Goal: Ask a question: Seek information or help from site administrators or community

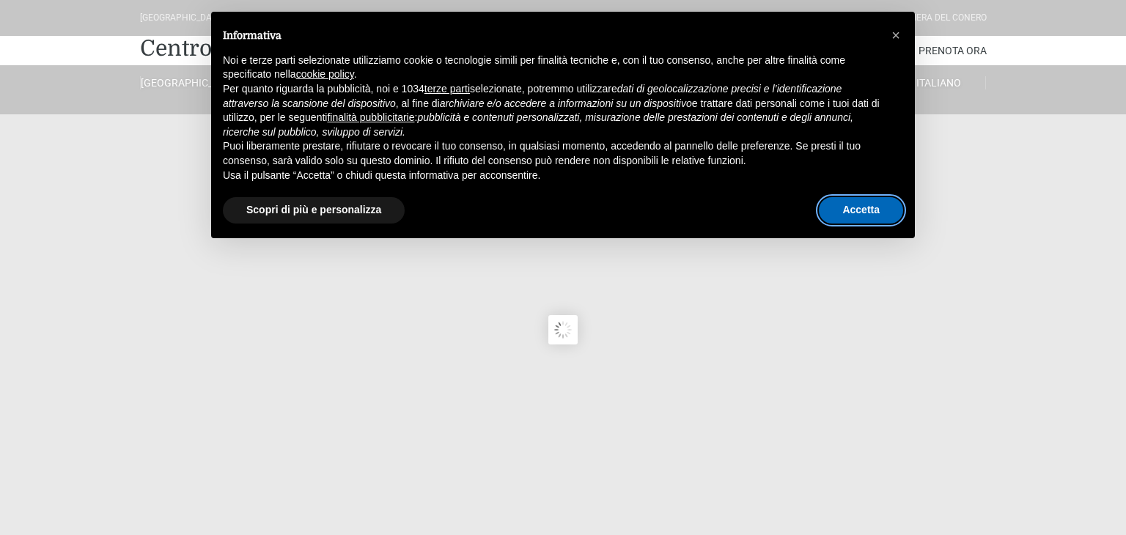
click at [860, 215] on button "Accetta" at bounding box center [861, 210] width 84 height 26
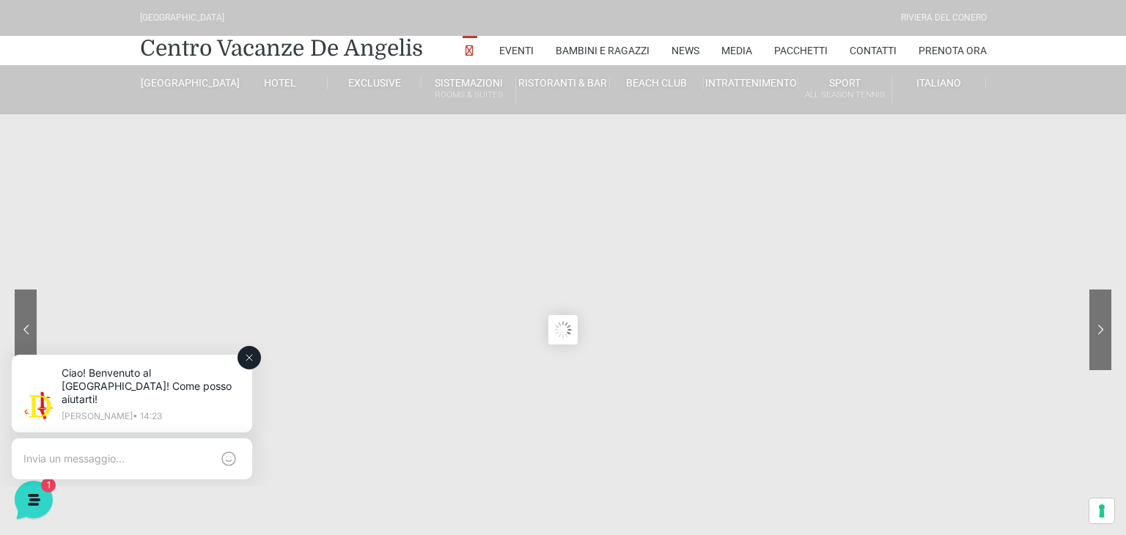
click at [95, 452] on textarea at bounding box center [117, 458] width 188 height 13
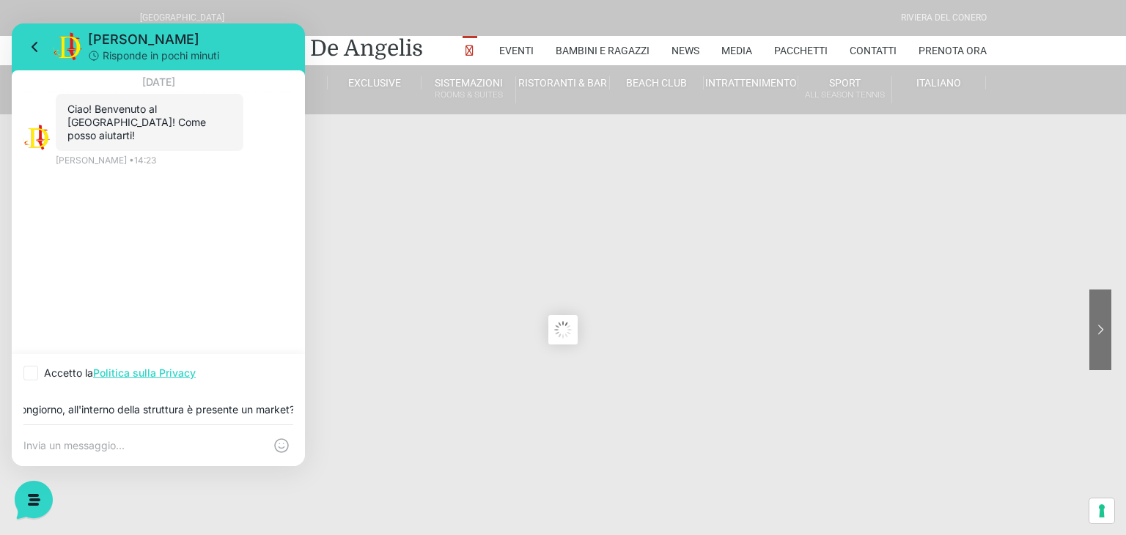
scroll to position [0, 21]
type input "Buongiorno, all'interno della struttura è presente un market?"
click at [36, 372] on icon at bounding box center [30, 373] width 15 height 15
click at [33, 372] on input "Accetto la Politica sulla Privacy" at bounding box center [28, 374] width 10 height 10
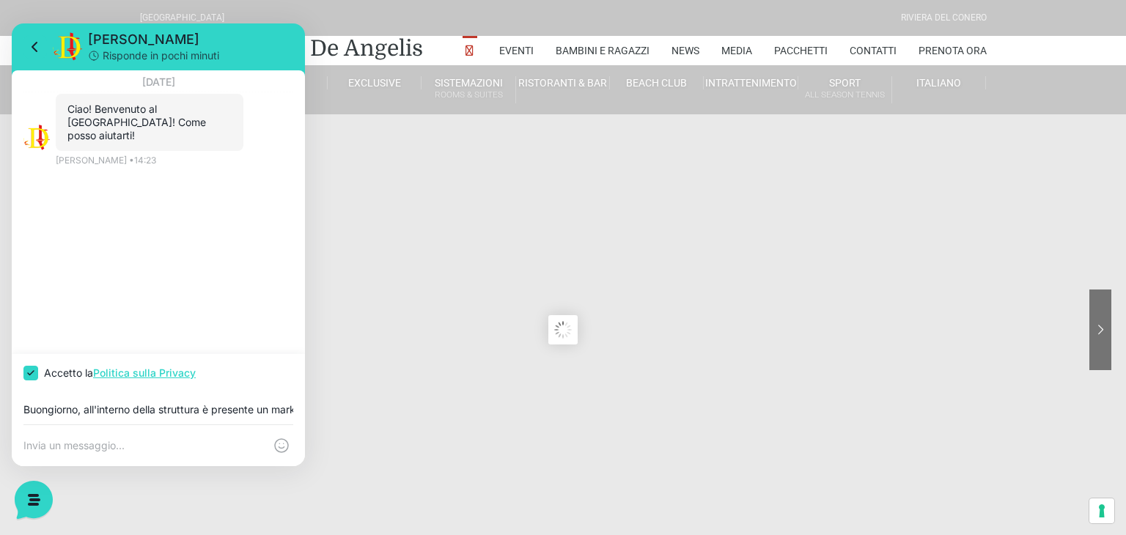
checkbox input "true"
click at [257, 416] on div "Buongiorno, all'interno della struttura è presente un market?" at bounding box center [158, 408] width 293 height 32
click at [289, 414] on input "Buongiorno, all'interno della struttura è presente un market?" at bounding box center [158, 410] width 270 height 12
click at [296, 414] on div "Buongiorno, all'interno della struttura è presente un market?" at bounding box center [158, 408] width 293 height 32
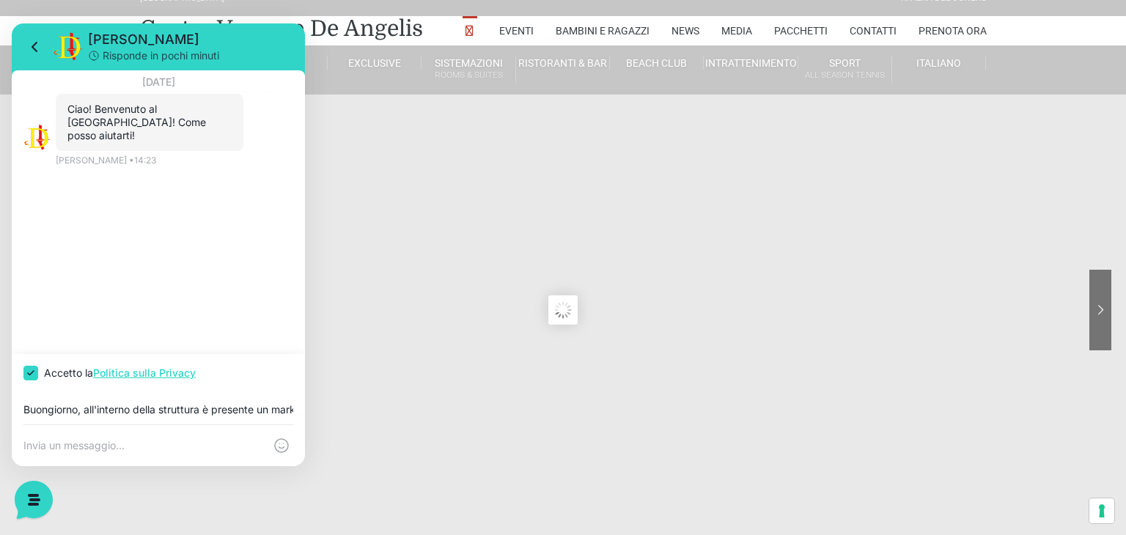
click at [134, 448] on textarea at bounding box center [143, 445] width 240 height 13
drag, startPoint x: 24, startPoint y: 409, endPoint x: 325, endPoint y: 431, distance: 302.0
click html "Jerry Risponde in pochi minuti 18 agosto 2025 Ciao! Benvenuto al Centro Vacanze…"
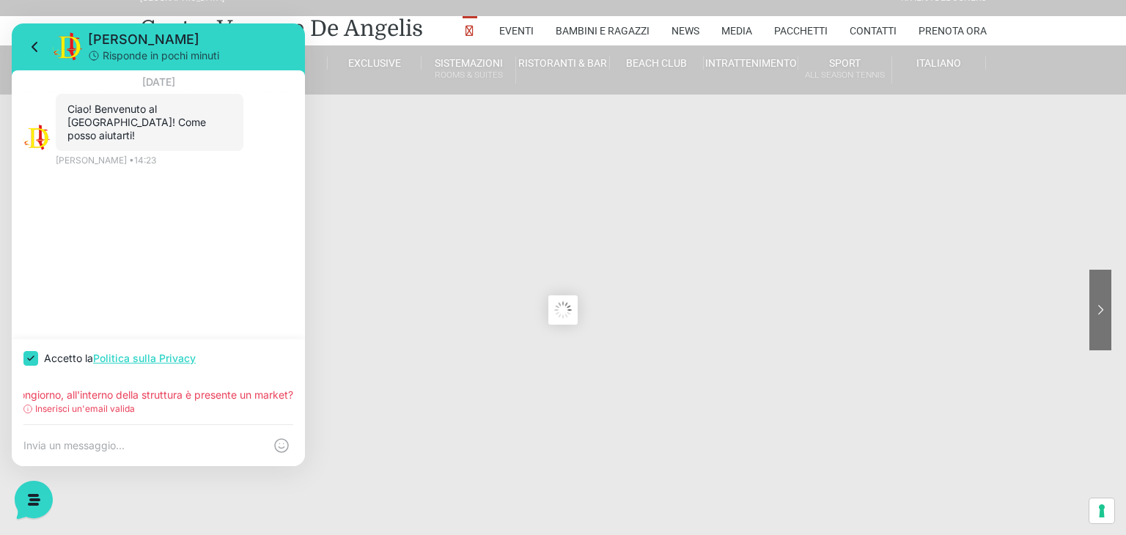
click at [224, 396] on input "Buongiorno, all'interno della struttura è presente un market?" at bounding box center [158, 395] width 270 height 12
click at [19, 397] on div "Buongiorno, all'interno della struttura è presente un market? Inserisci un'emai…" at bounding box center [158, 400] width 293 height 47
drag, startPoint x: 26, startPoint y: 395, endPoint x: 309, endPoint y: 402, distance: 283.7
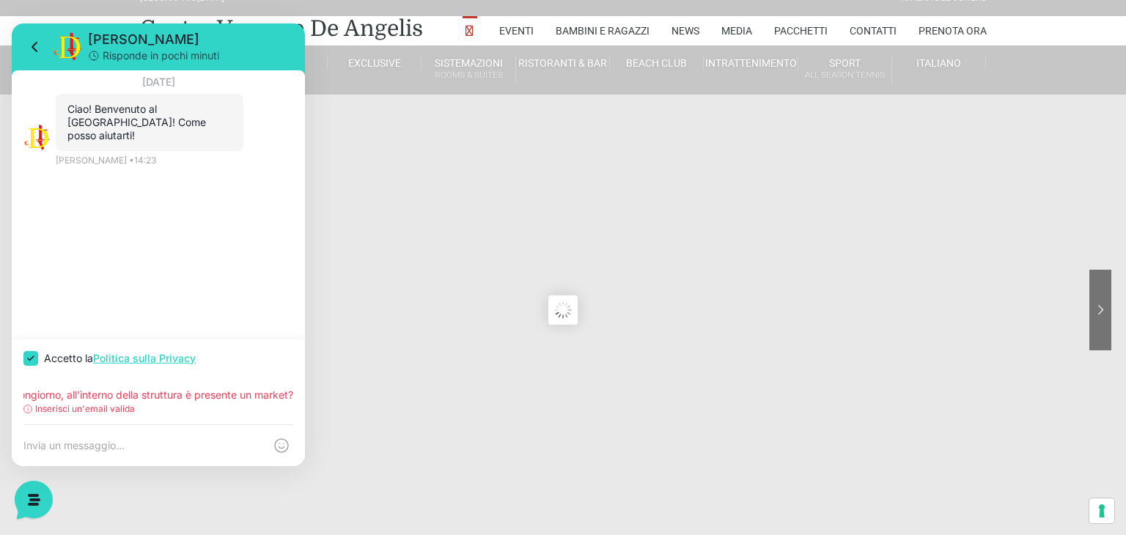
click html "Jerry Risponde in pochi minuti 18 agosto 2025 Ciao! Benvenuto al Centro Vacanze…"
click at [114, 450] on textarea at bounding box center [143, 445] width 240 height 13
paste textarea "Buongiorno, all'interno della struttura è presente un market?"
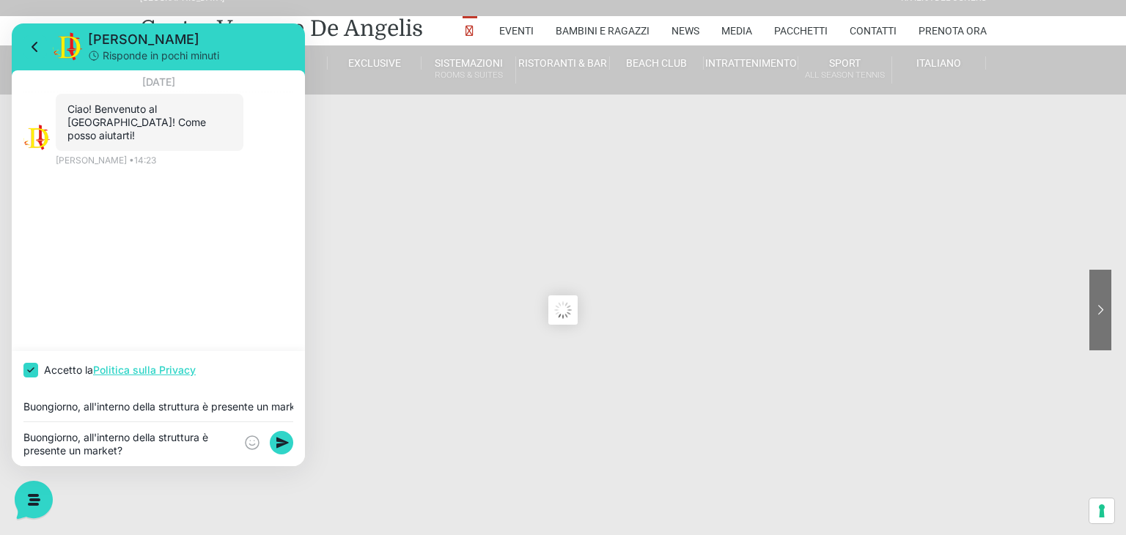
type textarea "Buongiorno, all'interno della struttura è presente un market?"
click at [169, 413] on div "Buongiorno, all'interno della struttura è presente un market?" at bounding box center [158, 405] width 293 height 32
click at [289, 405] on input "Buongiorno, all'interno della struttura è presente un market?" at bounding box center [158, 407] width 270 height 12
click at [300, 408] on div "Buongiorno, all'interno della struttura è presente un market?" at bounding box center [158, 405] width 293 height 32
click at [289, 407] on input "Buongiorno, all'interno della struttura è presente un market?" at bounding box center [158, 407] width 270 height 12
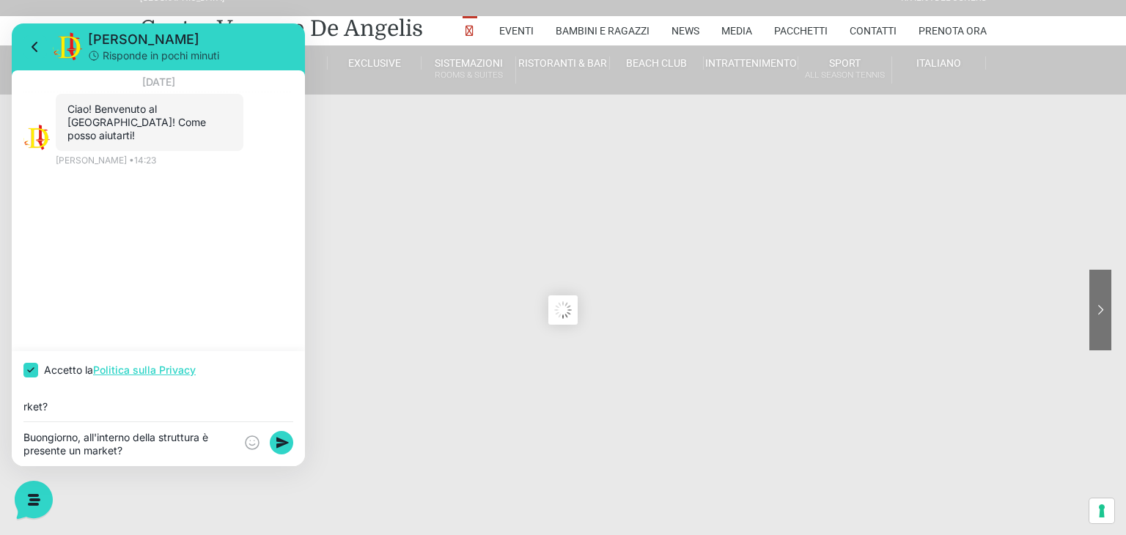
click at [103, 405] on input "rket?" at bounding box center [158, 407] width 270 height 12
type input "r"
click at [85, 454] on textarea "Buongiorno, all'interno della struttura è presente un market?" at bounding box center [143, 444] width 240 height 26
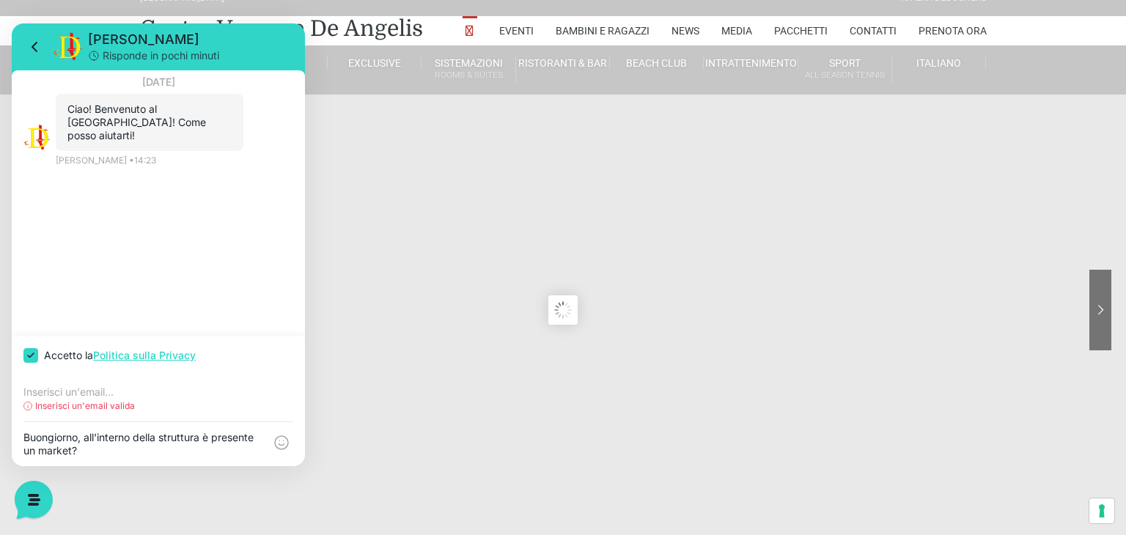
click at [93, 410] on p "Inserisci un'email valida" at bounding box center [85, 405] width 100 height 13
click at [88, 405] on p "Inserisci un'email valida" at bounding box center [85, 405] width 100 height 13
click at [25, 409] on circle at bounding box center [28, 406] width 8 height 8
click at [106, 403] on p "Inserisci un'email valida" at bounding box center [85, 405] width 100 height 13
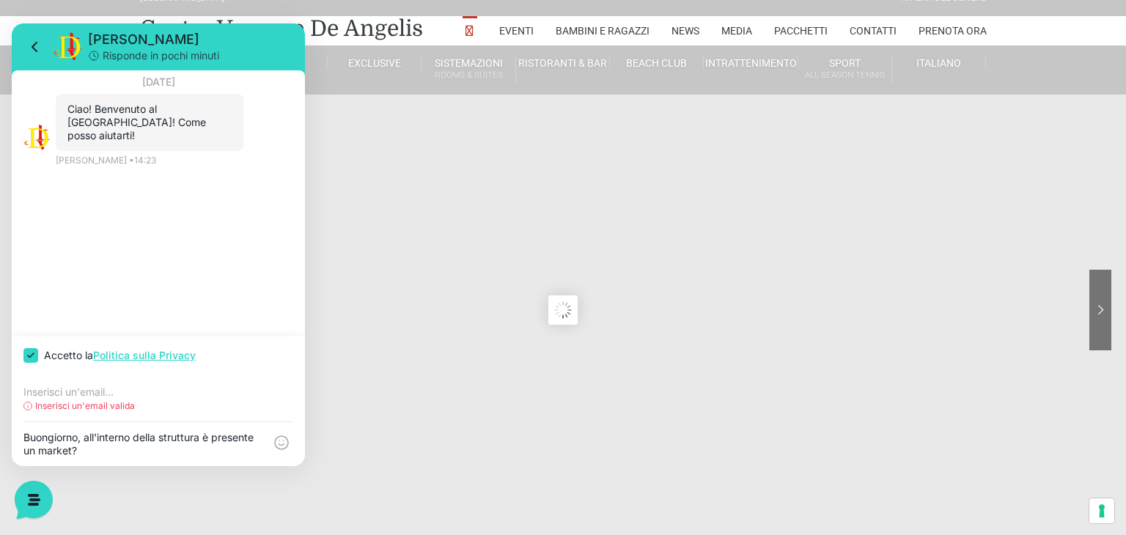
click at [139, 406] on div "Inserisci un'email valida" at bounding box center [158, 405] width 270 height 13
click at [130, 407] on p "Inserisci un'email valida" at bounding box center [85, 405] width 100 height 13
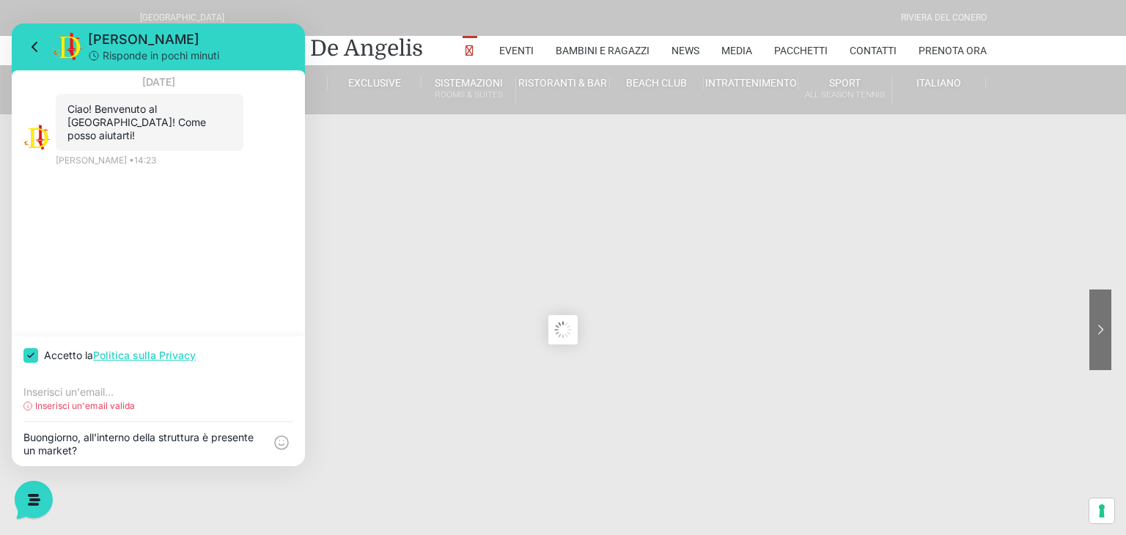
click at [130, 407] on p "Inserisci un'email valida" at bounding box center [85, 405] width 100 height 13
click at [29, 395] on input "email" at bounding box center [158, 392] width 270 height 12
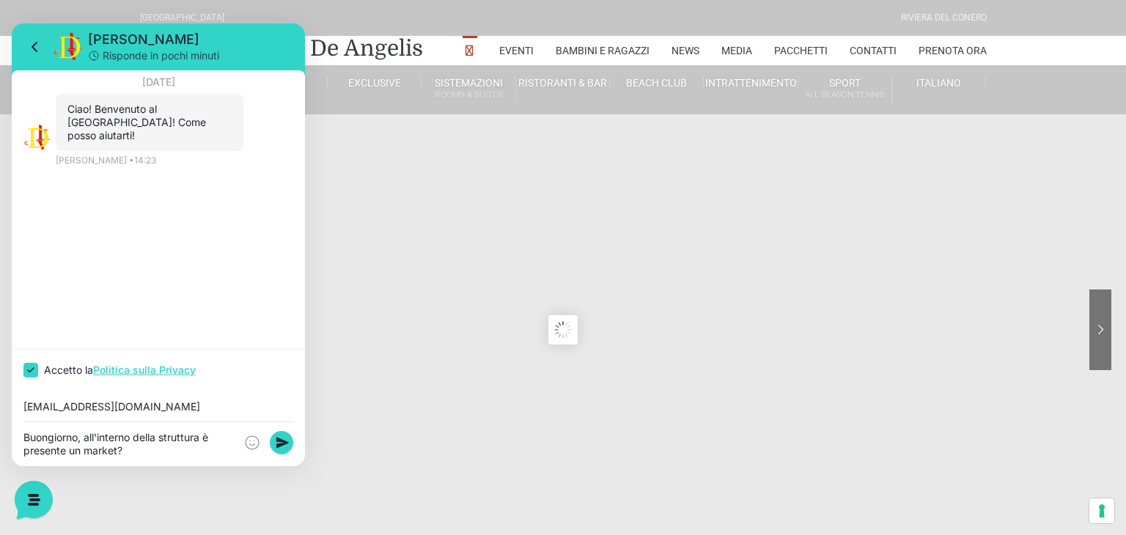
type input "lisacaletti@gmail.com"
click at [403, 407] on sr7-content at bounding box center [563, 330] width 1126 height 660
click at [283, 446] on rect at bounding box center [281, 442] width 23 height 23
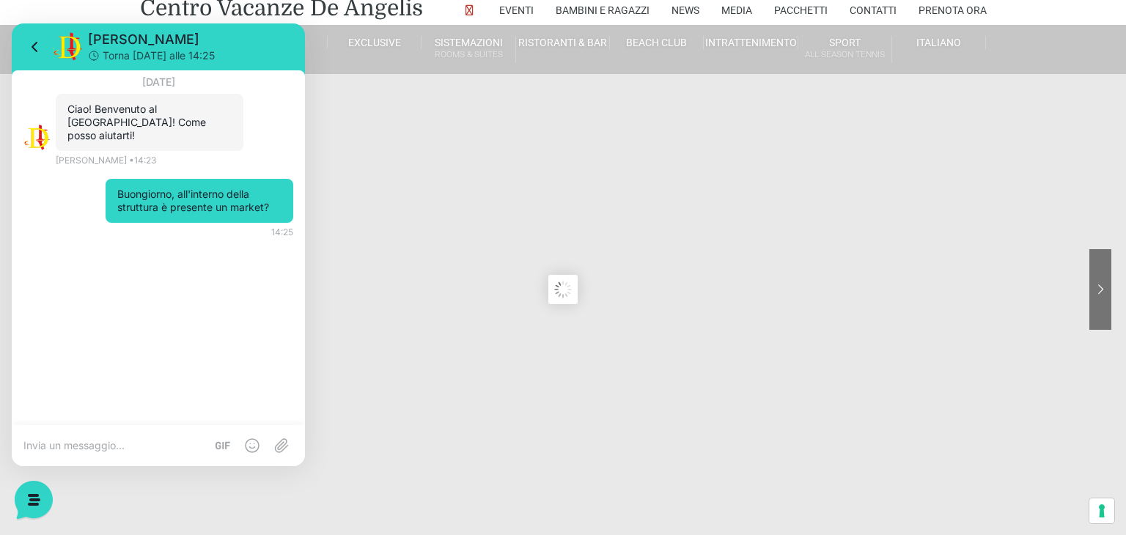
scroll to position [42, 0]
click at [207, 355] on div "18 agosto 2025 Ciao! Benvenuto al Centro Vacanze Resort! Come posso aiutarti! 1…" at bounding box center [158, 247] width 293 height 355
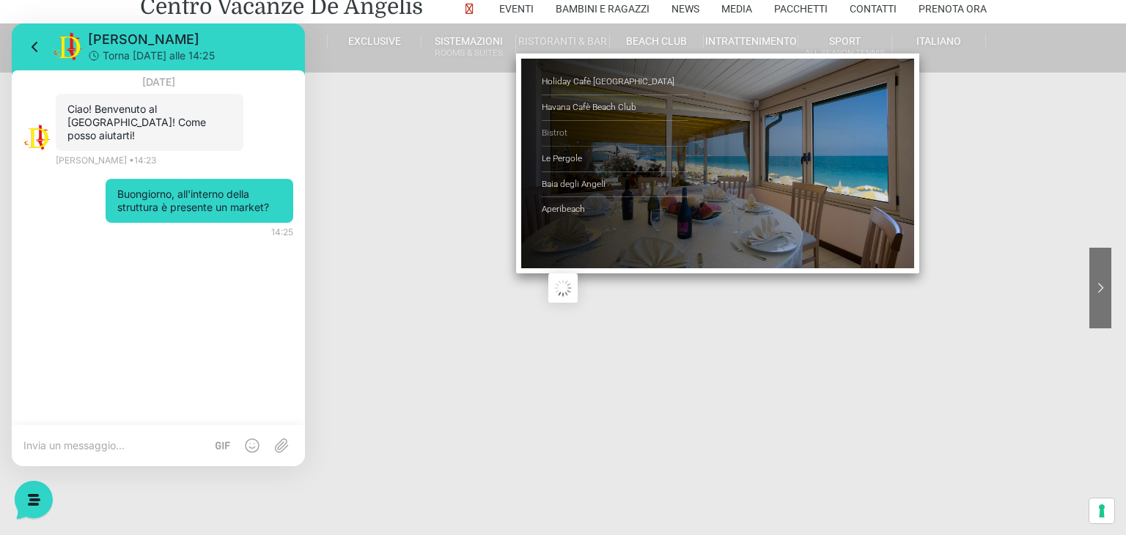
click at [558, 130] on link "Bistrot" at bounding box center [615, 134] width 147 height 26
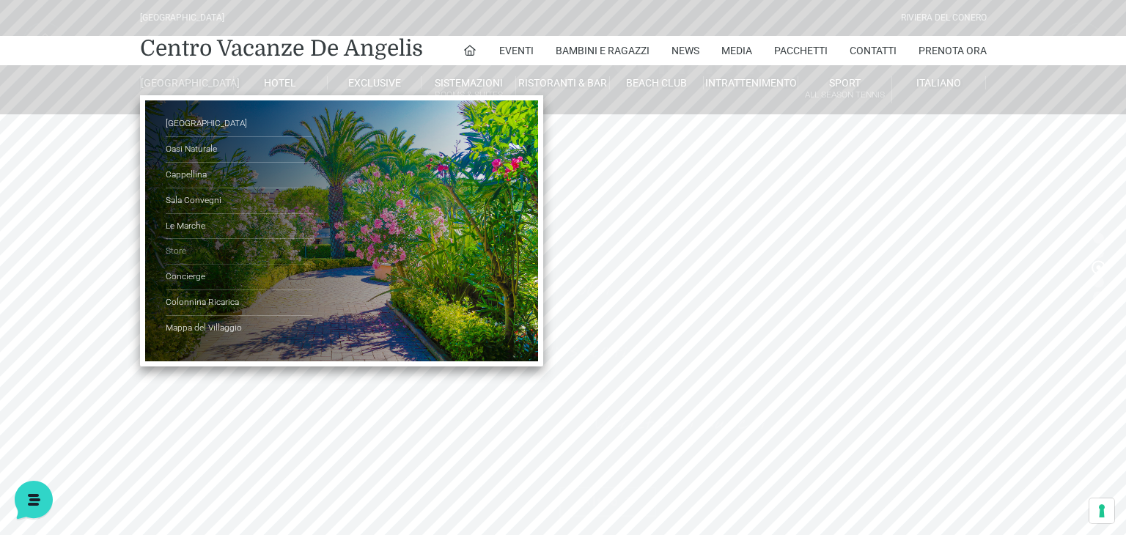
click at [178, 262] on link "Store" at bounding box center [239, 252] width 147 height 26
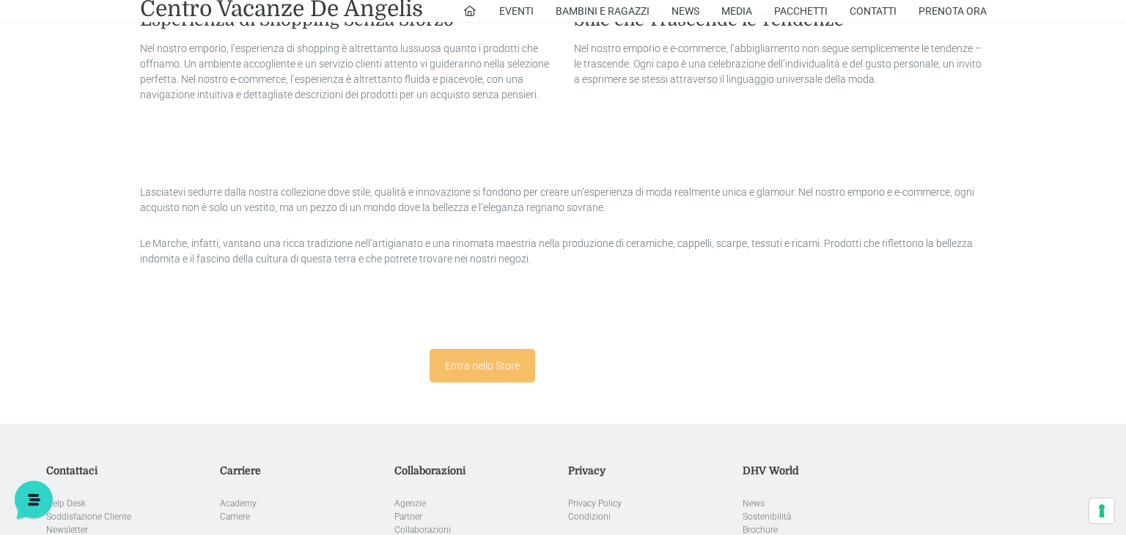
scroll to position [1858, 0]
click at [481, 360] on link "Entra nello Store" at bounding box center [482, 364] width 106 height 34
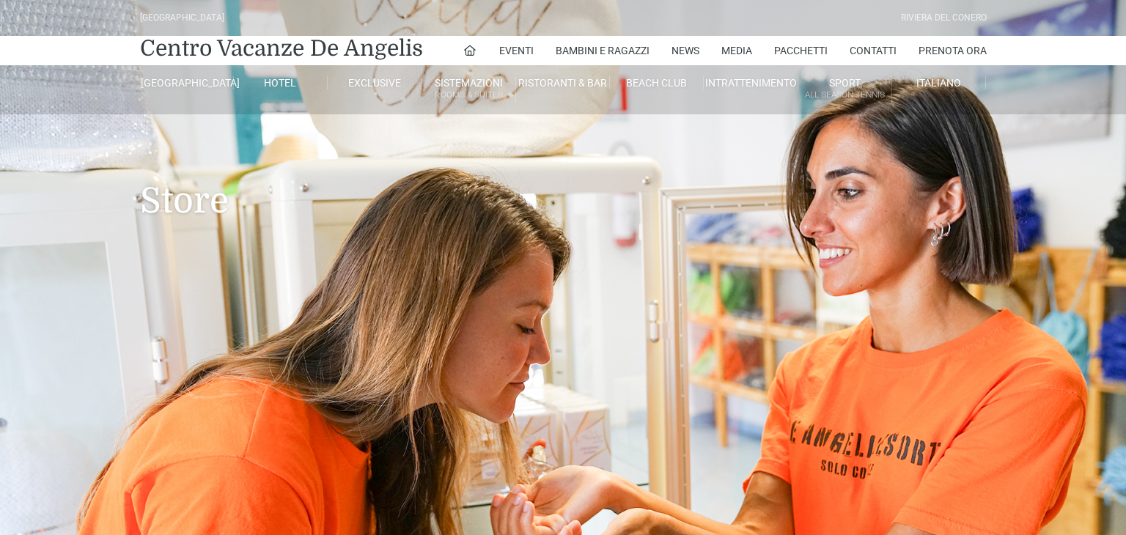
scroll to position [981, 0]
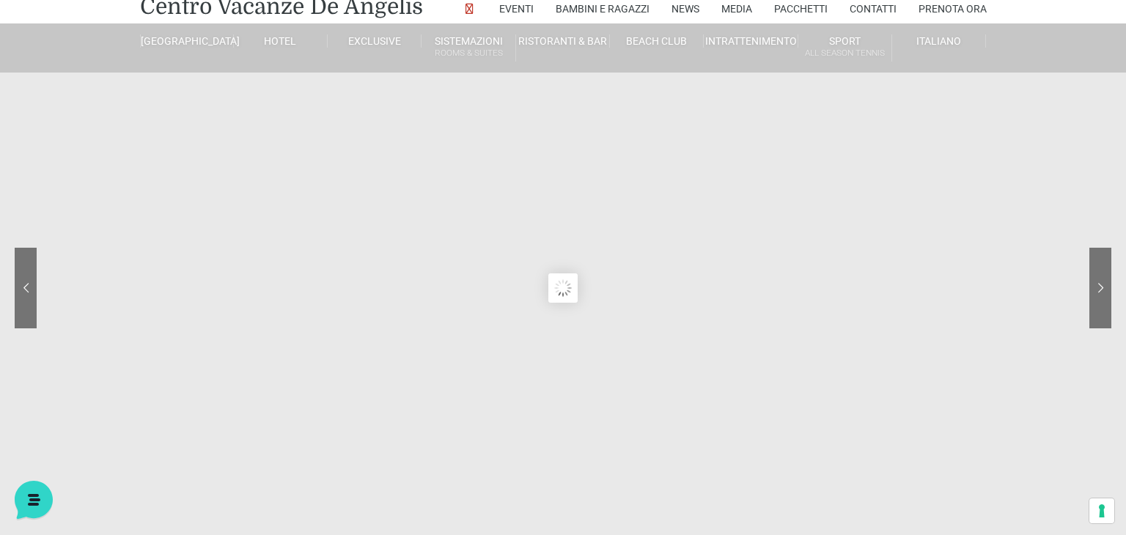
click at [567, 278] on sr7-module at bounding box center [563, 288] width 1126 height 660
click at [37, 499] on icon at bounding box center [32, 498] width 12 height 12
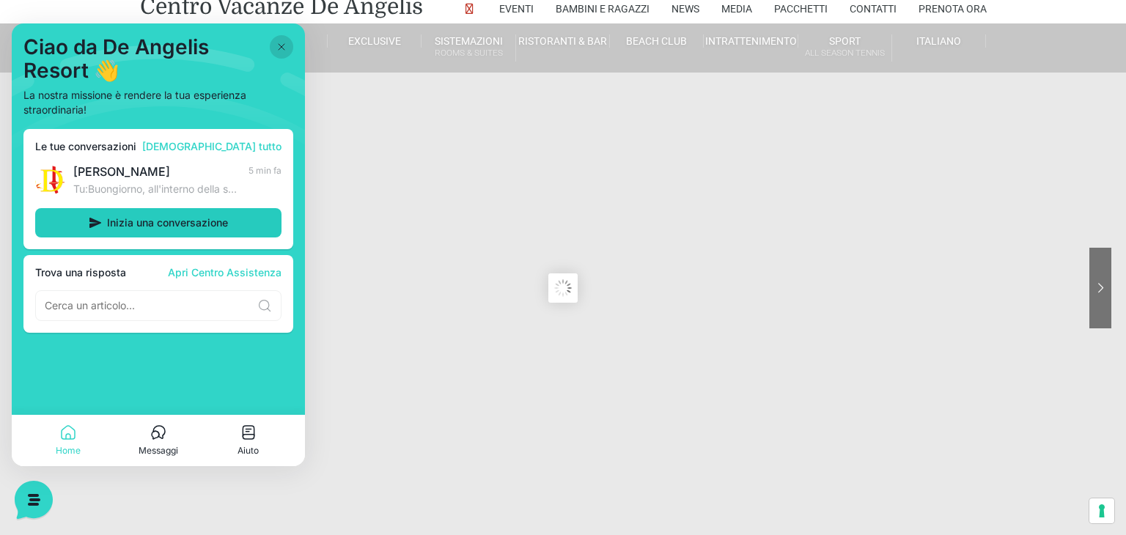
click at [134, 224] on span "Inizia una conversazione" at bounding box center [167, 223] width 121 height 12
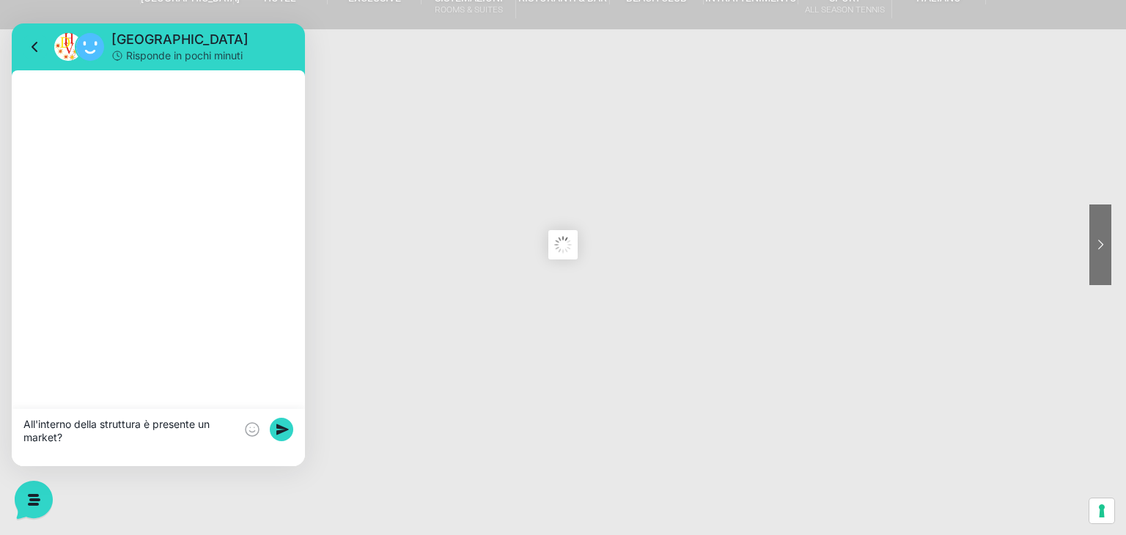
scroll to position [91, 0]
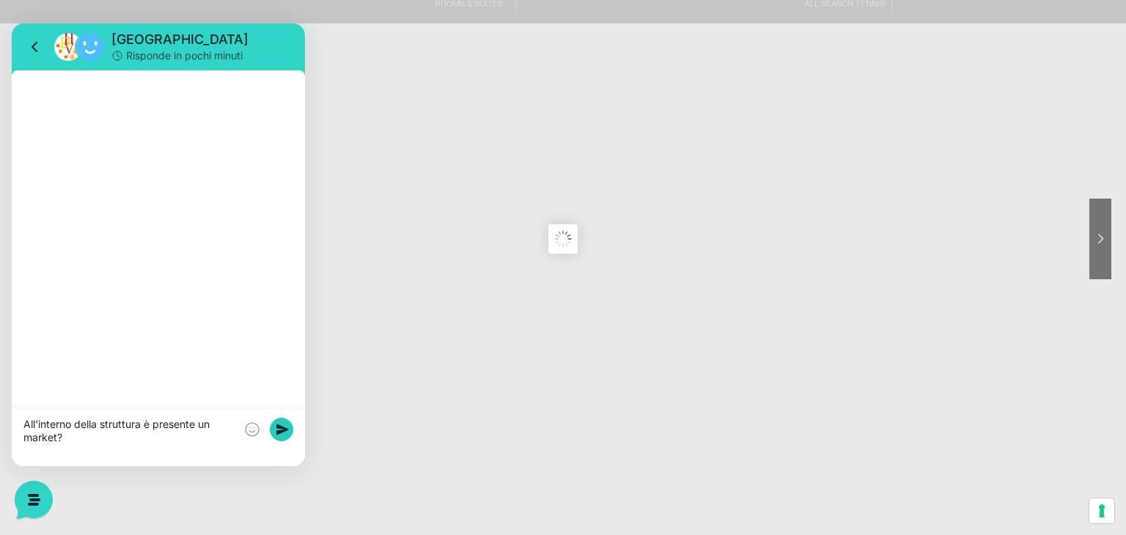
type textarea "All'interno della struttura è presente un market?"
click at [282, 429] on rect at bounding box center [281, 429] width 23 height 23
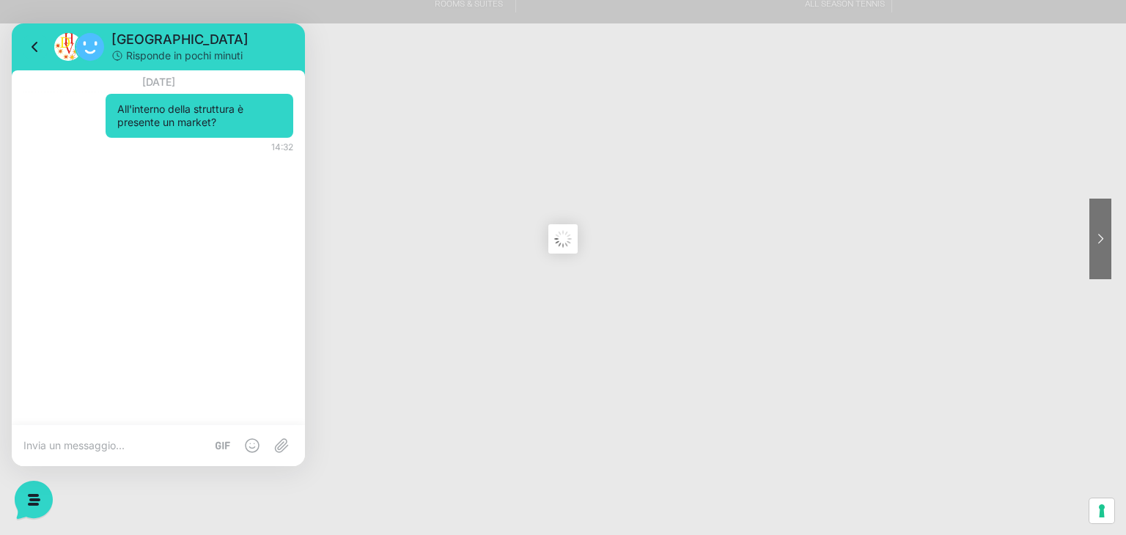
click at [482, 227] on sr7-content at bounding box center [563, 239] width 1126 height 660
click at [218, 265] on div "18 agosto 2025 All'interno della struttura è presente un market? 14:32 14:32" at bounding box center [158, 247] width 293 height 355
click at [31, 500] on icon at bounding box center [32, 498] width 38 height 38
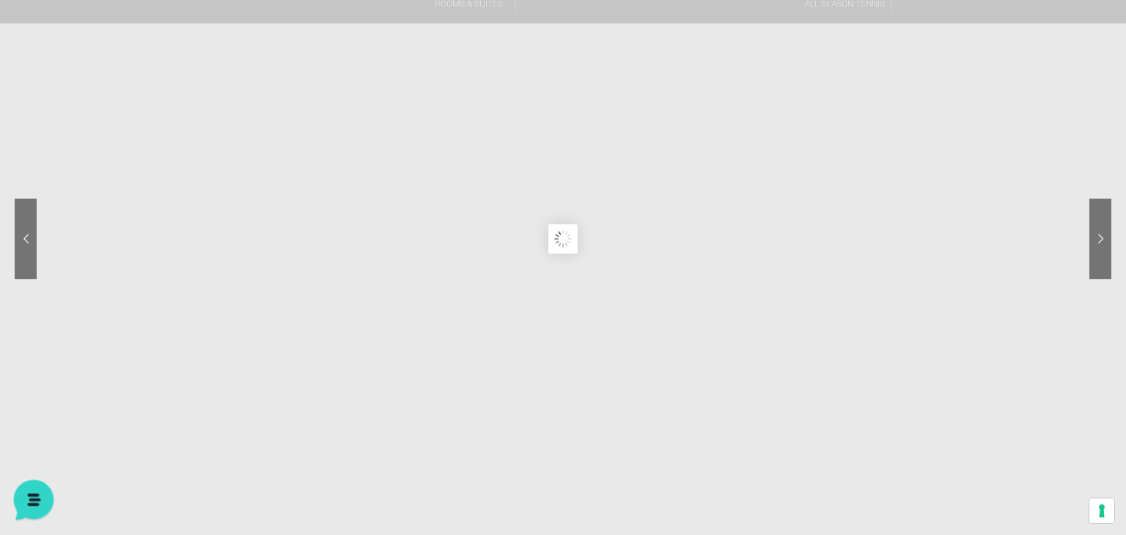
click at [31, 500] on icon at bounding box center [32, 498] width 38 height 38
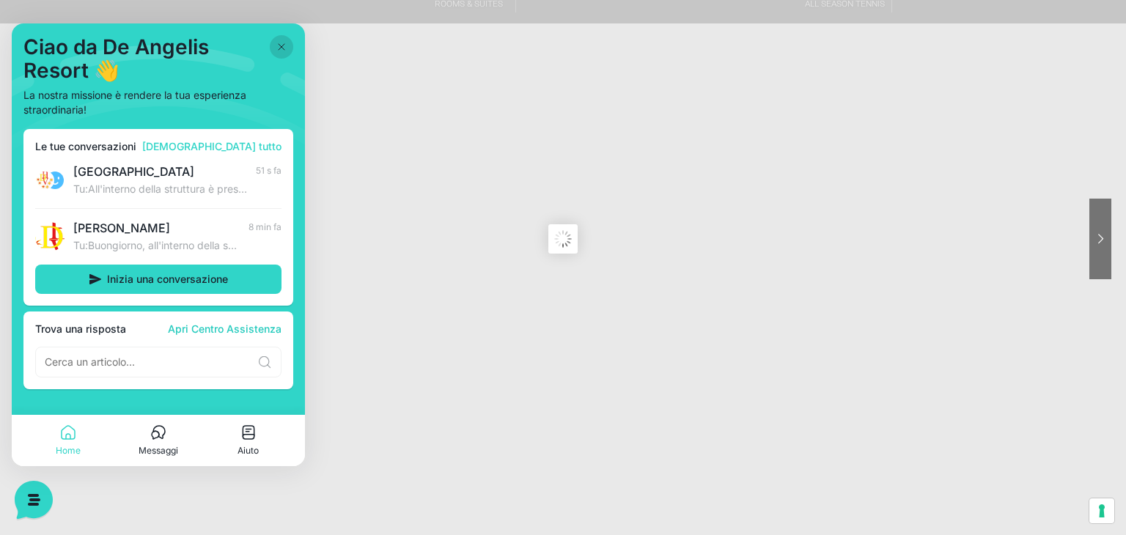
click at [228, 328] on link "Apri Centro Assistenza" at bounding box center [225, 329] width 114 height 12
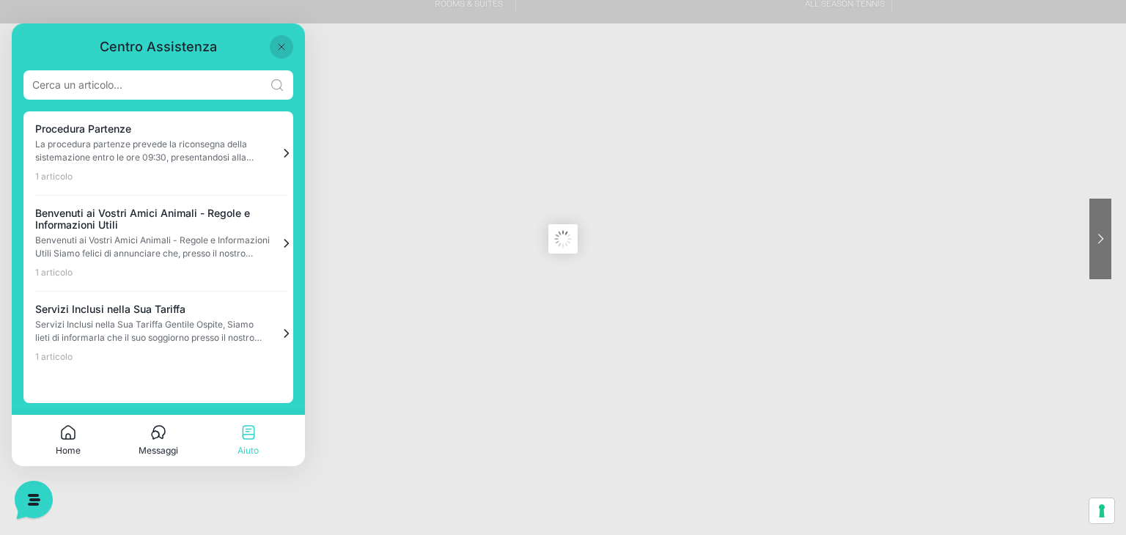
click at [143, 84] on input at bounding box center [148, 85] width 232 height 15
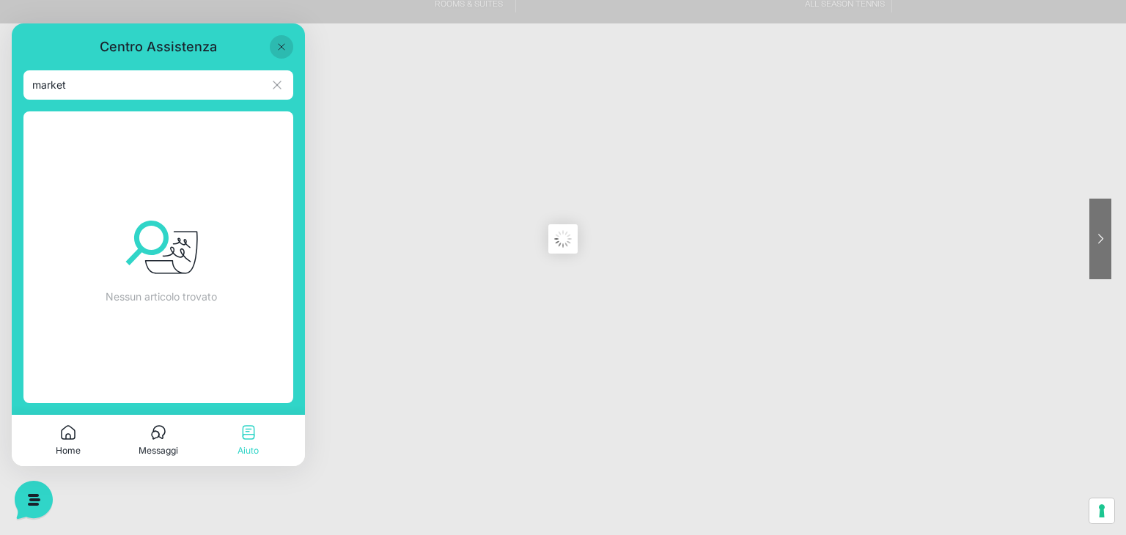
type input "market"
click at [280, 91] on icon at bounding box center [277, 85] width 15 height 15
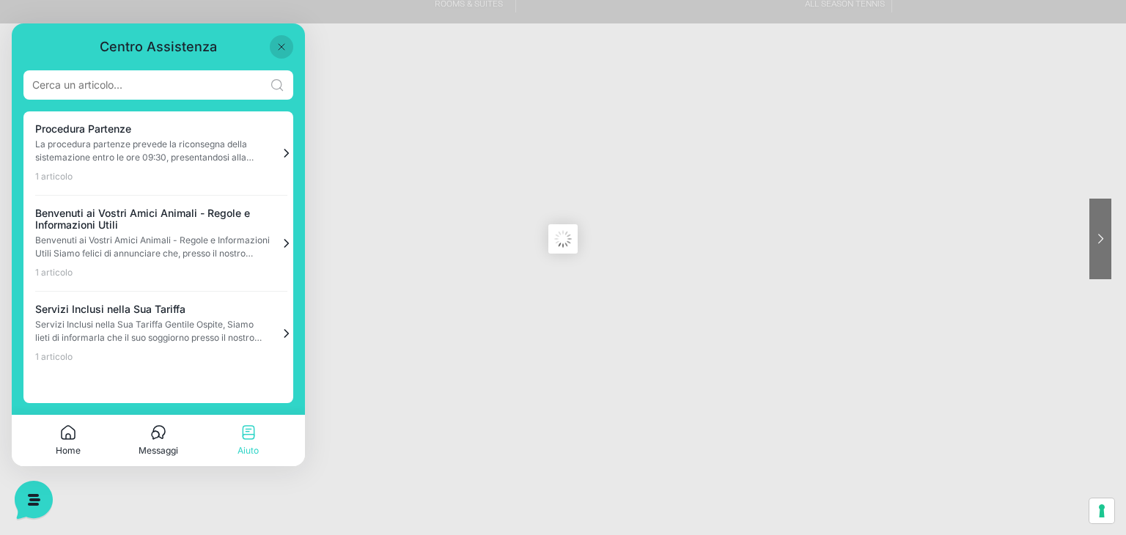
click at [158, 444] on p "Messaggi" at bounding box center [159, 450] width 40 height 13
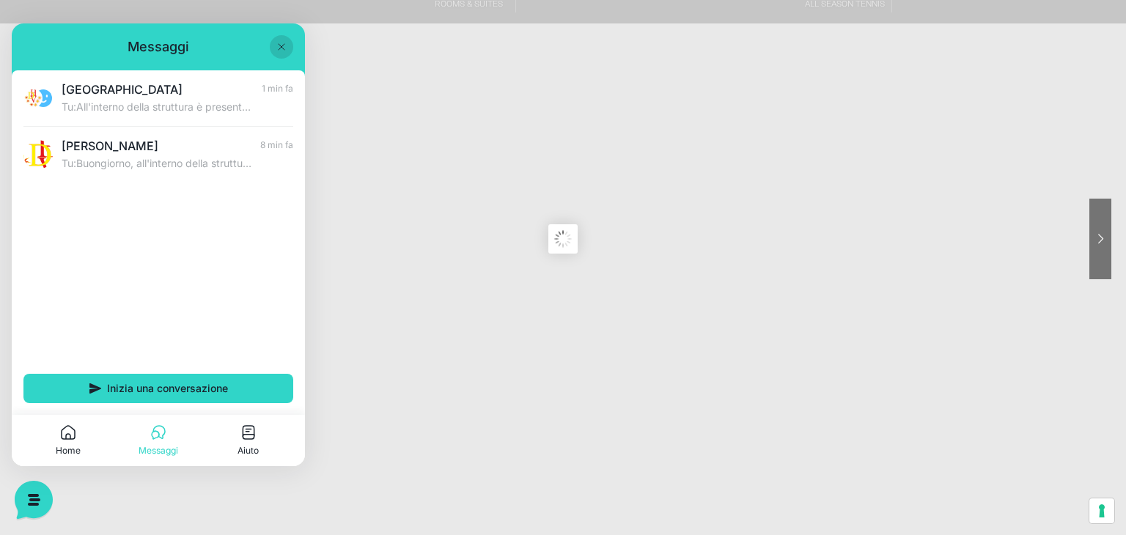
click at [69, 445] on p "Home" at bounding box center [68, 450] width 25 height 13
